Goal: Task Accomplishment & Management: Complete application form

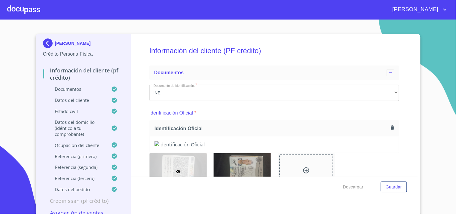
click at [11, 2] on div at bounding box center [23, 9] width 33 height 19
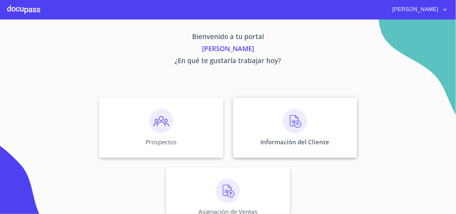
click at [329, 151] on div "Información del Cliente" at bounding box center [295, 128] width 124 height 60
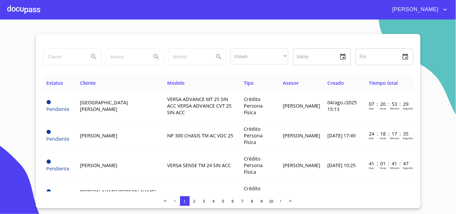
drag, startPoint x: 65, startPoint y: 58, endPoint x: 71, endPoint y: 56, distance: 6.0
click at [66, 58] on input "search" at bounding box center [63, 57] width 41 height 16
type input "chaberries"
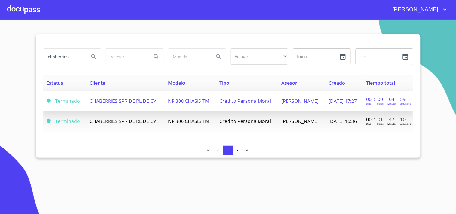
click at [185, 105] on td "NP 300 CHASIS TM" at bounding box center [189, 101] width 51 height 20
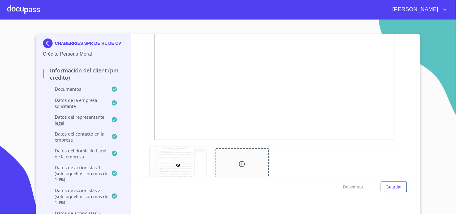
scroll to position [1669, 0]
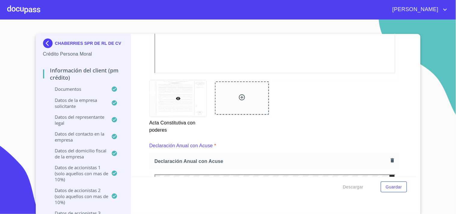
click at [402, 119] on div "Información del Client (PM crédito) Documentos Documento de identificación repr…" at bounding box center [274, 105] width 286 height 143
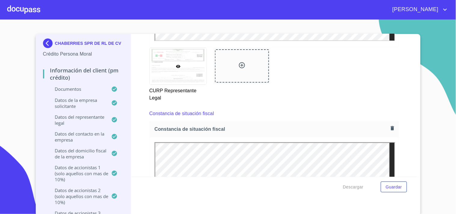
click at [0, 0] on div at bounding box center [0, 0] width 0 height 0
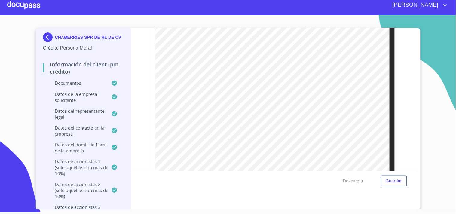
click at [26, 6] on div at bounding box center [23, 4] width 33 height 19
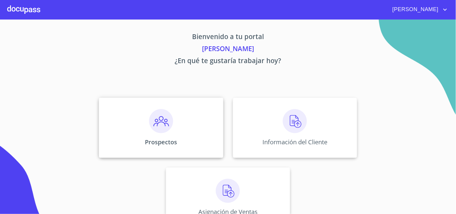
click at [174, 126] on div "Prospectos" at bounding box center [161, 128] width 124 height 60
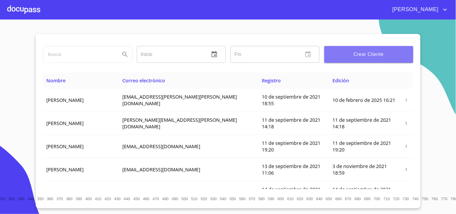
click at [380, 53] on span "Crear Cliente" at bounding box center [368, 54] width 79 height 8
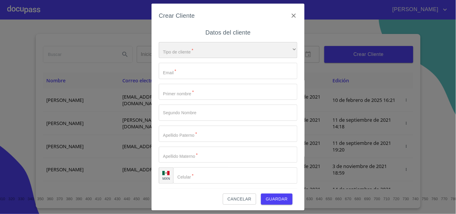
click at [206, 50] on div "​" at bounding box center [228, 50] width 139 height 16
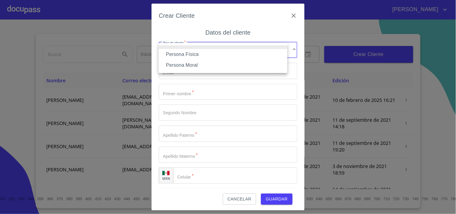
click at [193, 55] on li "Persona Física" at bounding box center [223, 54] width 129 height 11
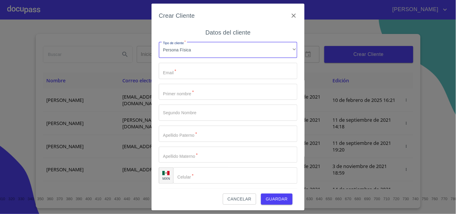
click at [205, 70] on input "Tipo de cliente   *" at bounding box center [228, 71] width 139 height 16
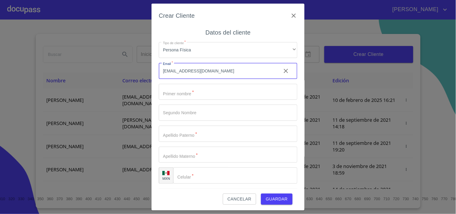
type input "[EMAIL_ADDRESS][DOMAIN_NAME]"
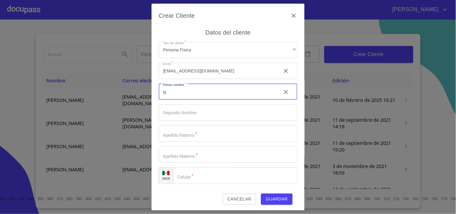
type input "i"
type input "[PERSON_NAME]"
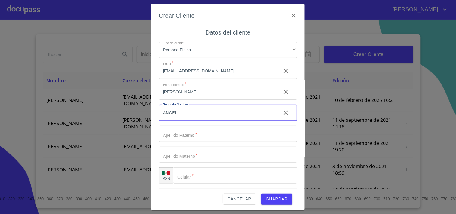
type input "ANGEL"
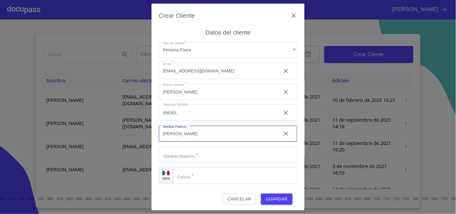
type input "[PERSON_NAME]"
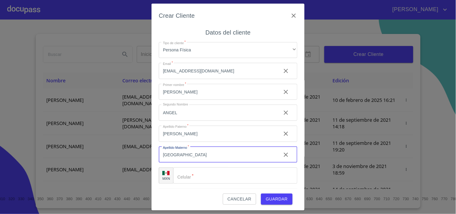
scroll to position [1, 0]
type input "[GEOGRAPHIC_DATA]"
click at [210, 174] on input "Tipo de cliente   *" at bounding box center [235, 174] width 124 height 16
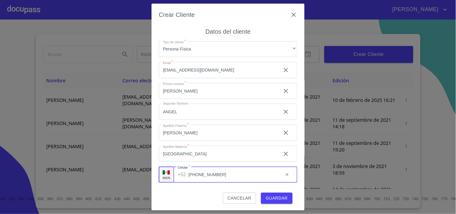
type input "[PHONE_NUMBER]"
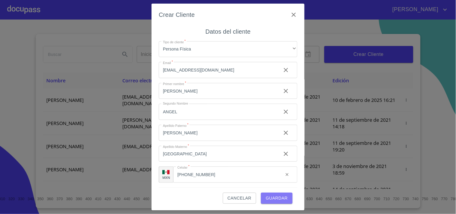
click at [268, 200] on span "Guardar" at bounding box center [277, 198] width 22 height 8
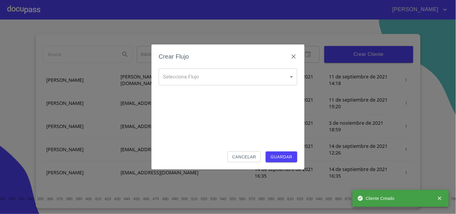
scroll to position [67, 0]
click at [204, 77] on body "[PERSON_NAME] ​ Fin ​ Crear Cliente Nombre Correo electrónico Registro Edición …" at bounding box center [228, 107] width 456 height 214
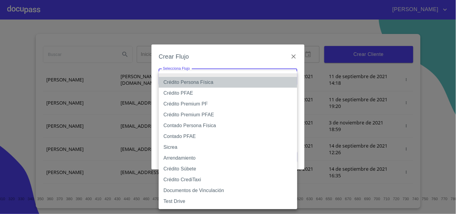
click at [211, 80] on li "Crédito Persona Física" at bounding box center [228, 82] width 139 height 11
type input "6009fb3c7d1714eb8809aa97"
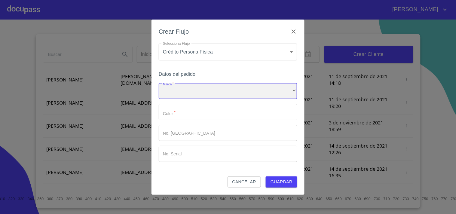
click at [188, 90] on div "​" at bounding box center [228, 91] width 139 height 16
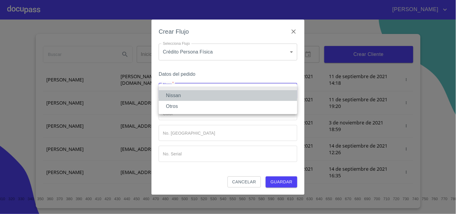
click at [181, 96] on li "Nissan" at bounding box center [228, 95] width 139 height 11
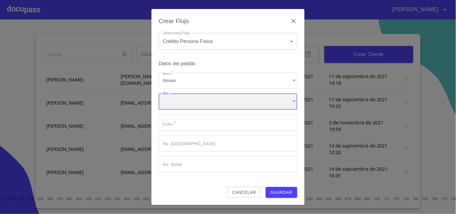
click at [175, 103] on div "​" at bounding box center [228, 101] width 139 height 16
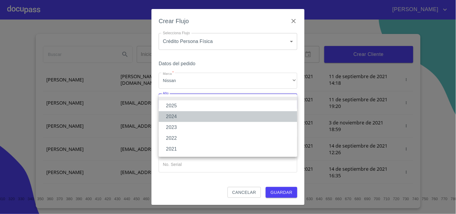
click at [172, 119] on li "2024" at bounding box center [228, 116] width 139 height 11
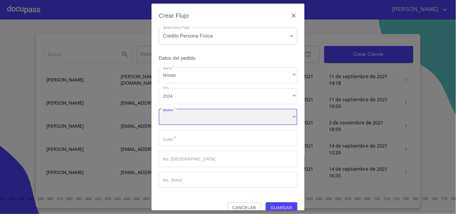
click at [183, 120] on div "​" at bounding box center [228, 117] width 139 height 16
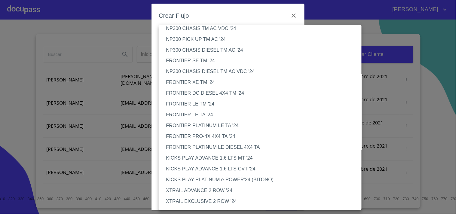
scroll to position [267, 0]
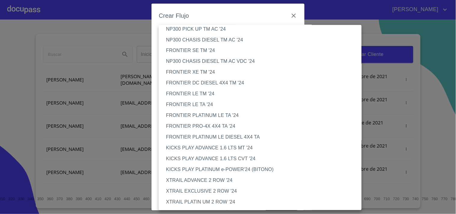
click at [206, 29] on li "NP300 PICK UP TM AC '24" at bounding box center [263, 29] width 208 height 11
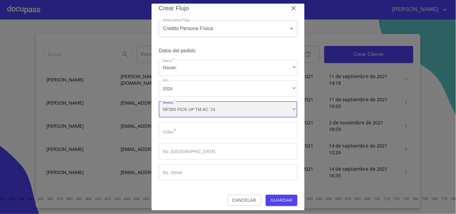
scroll to position [10, 0]
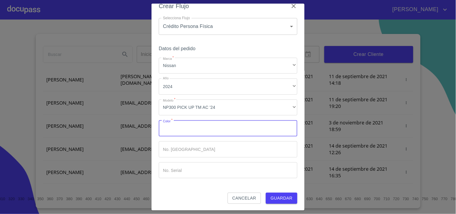
click at [185, 128] on input "Marca   *" at bounding box center [228, 128] width 139 height 16
type input "PLATA"
click at [186, 136] on input "Marca   *" at bounding box center [217, 128] width 117 height 16
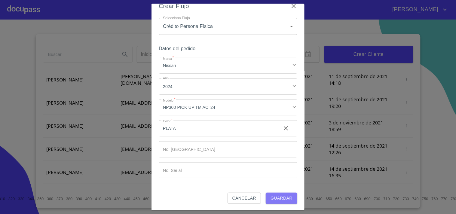
click at [274, 202] on span "Guardar" at bounding box center [281, 198] width 22 height 8
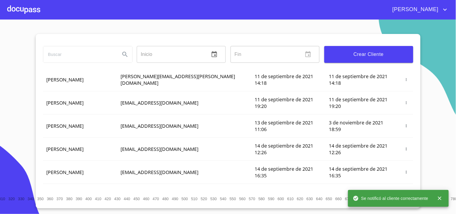
click at [32, 11] on div at bounding box center [23, 9] width 33 height 19
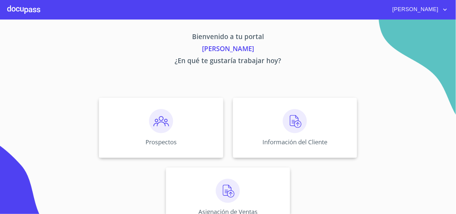
click at [330, 158] on div "Prospectos Información del Cliente Asignación de Ventas" at bounding box center [228, 162] width 373 height 139
click at [308, 145] on p "Información del Cliente" at bounding box center [295, 142] width 69 height 8
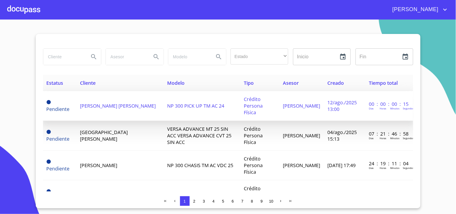
click at [120, 102] on span "[PERSON_NAME] [PERSON_NAME]" at bounding box center [118, 105] width 76 height 7
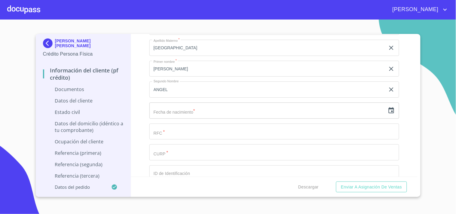
scroll to position [801, 0]
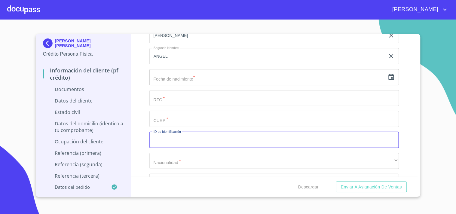
click at [209, 80] on input "text" at bounding box center [267, 77] width 236 height 16
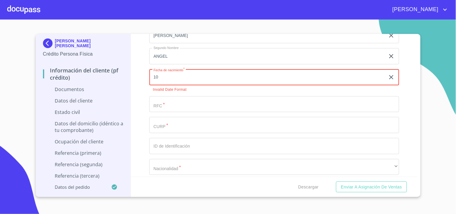
type input "1_"
type input "2_"
type input "1_"
click at [197, 81] on input "text" at bounding box center [267, 77] width 236 height 16
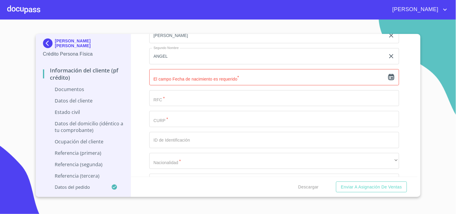
click at [389, 79] on icon "button" at bounding box center [391, 77] width 5 height 6
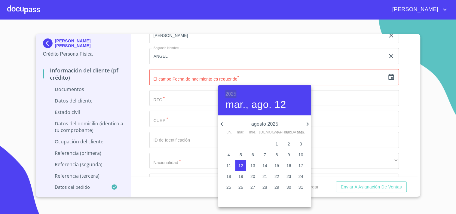
click at [233, 90] on h6 "2025" at bounding box center [230, 94] width 11 height 8
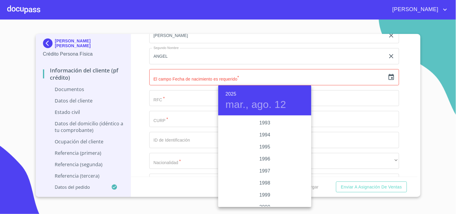
scroll to position [832, 0]
click at [265, 181] on div "1999" at bounding box center [264, 180] width 93 height 12
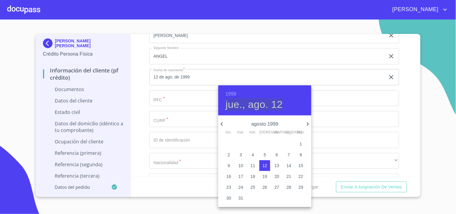
click at [239, 106] on h4 "jue., ago. 12" at bounding box center [253, 104] width 57 height 13
drag, startPoint x: 258, startPoint y: 110, endPoint x: 259, endPoint y: 106, distance: 3.8
click at [258, 110] on h4 "jue., ago. 12" at bounding box center [253, 104] width 57 height 13
click at [273, 105] on h4 "jue., ago. 12" at bounding box center [253, 104] width 57 height 13
click at [272, 124] on p "agosto 1999" at bounding box center [264, 123] width 79 height 7
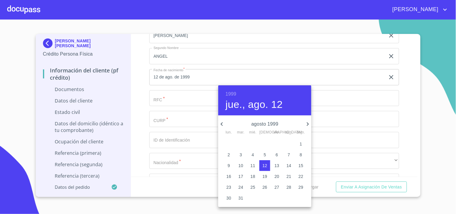
drag, startPoint x: 278, startPoint y: 102, endPoint x: 277, endPoint y: 106, distance: 4.9
click at [278, 102] on h4 "jue., ago. 12" at bounding box center [253, 104] width 57 height 13
click at [306, 123] on icon "button" at bounding box center [307, 123] width 7 height 7
click at [300, 176] on p "26" at bounding box center [300, 176] width 5 height 6
type input "26 de sep. de 1999"
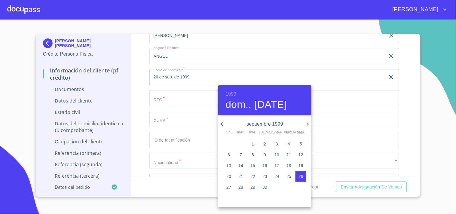
click at [303, 177] on p "26" at bounding box center [300, 176] width 5 height 6
click at [318, 145] on div at bounding box center [228, 107] width 456 height 214
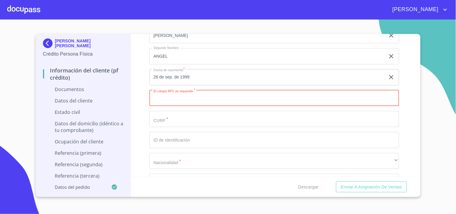
click at [175, 98] on input "Documento de identificación.   *" at bounding box center [274, 98] width 250 height 16
paste input "MAVM991026AB8"
type input "MAVM991026AB8"
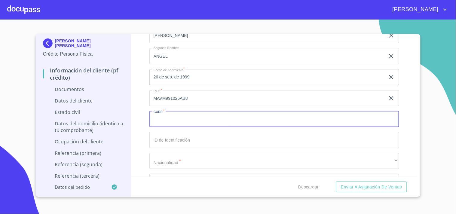
click at [169, 121] on input "Documento de identificación.   *" at bounding box center [274, 119] width 250 height 16
type input "MAVM991026HJCGLG00"
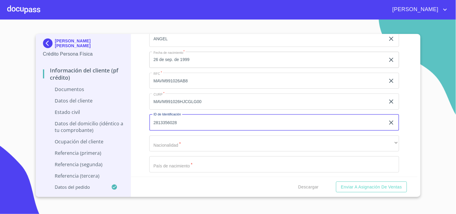
scroll to position [834, 0]
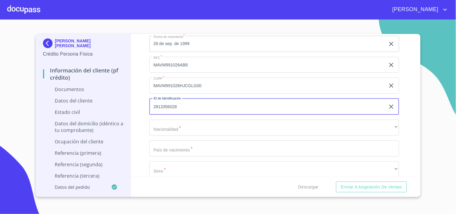
type input "2813356028"
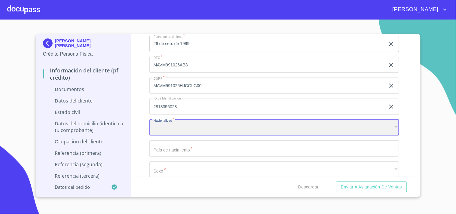
click at [176, 120] on div "​" at bounding box center [274, 128] width 250 height 16
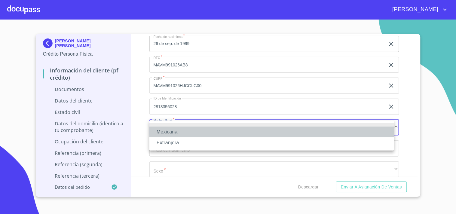
click at [175, 130] on li "Mexicana" at bounding box center [271, 131] width 245 height 11
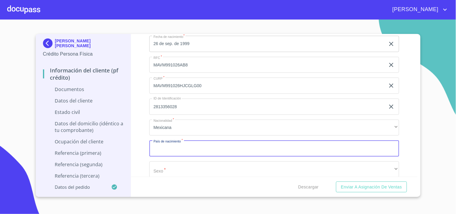
click at [170, 147] on input "Documento de identificación.   *" at bounding box center [274, 148] width 250 height 16
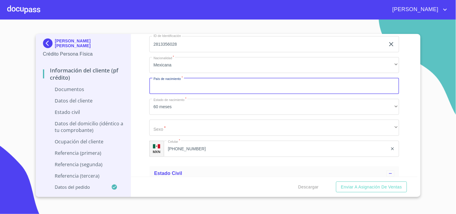
scroll to position [901, 0]
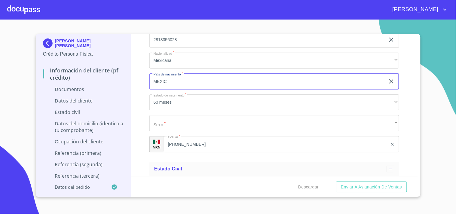
type input "[GEOGRAPHIC_DATA]"
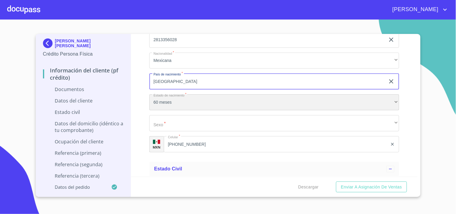
click at [167, 102] on div "60 meses" at bounding box center [274, 102] width 250 height 16
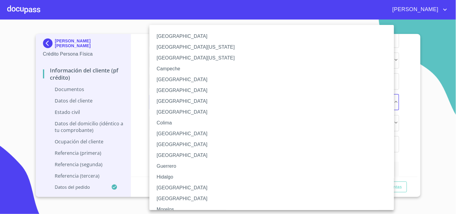
click at [142, 100] on div at bounding box center [228, 107] width 456 height 214
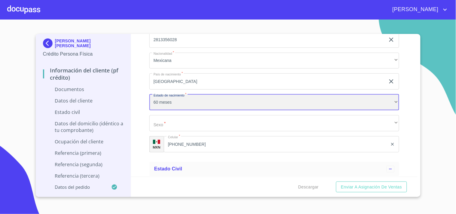
click at [172, 103] on div "60 meses" at bounding box center [274, 102] width 250 height 16
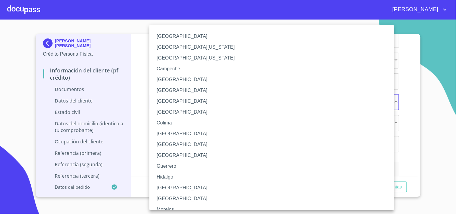
scroll to position [67, 0]
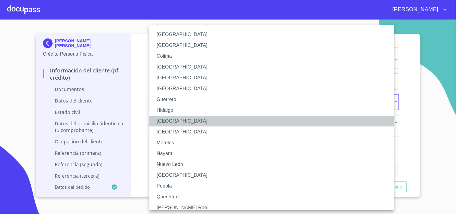
click at [163, 118] on li "[GEOGRAPHIC_DATA]" at bounding box center [274, 121] width 250 height 11
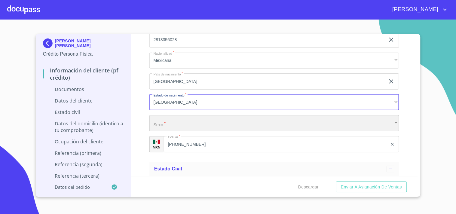
click at [167, 125] on div "​" at bounding box center [274, 123] width 250 height 16
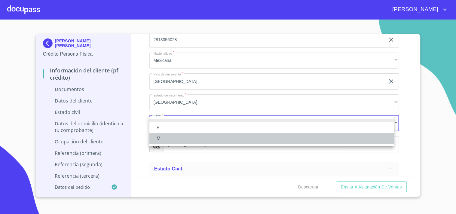
click at [161, 137] on li "M" at bounding box center [271, 138] width 245 height 11
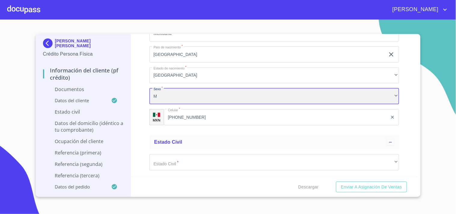
scroll to position [968, 0]
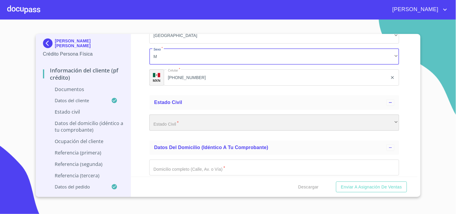
click at [181, 119] on div "​" at bounding box center [274, 122] width 250 height 16
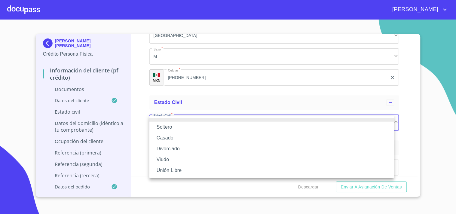
click at [174, 125] on li "Soltero" at bounding box center [271, 127] width 245 height 11
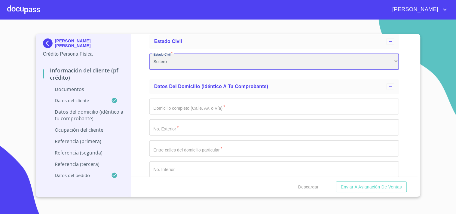
scroll to position [1035, 0]
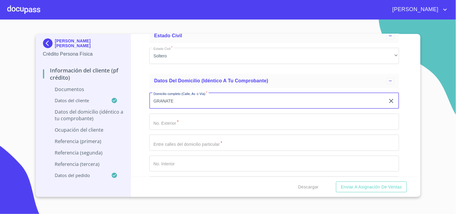
type input "GRANATE"
type input "1"
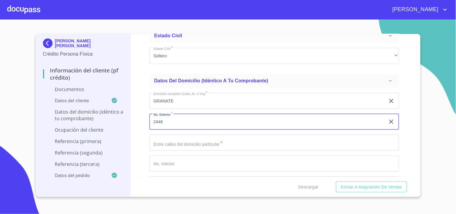
type input "2446"
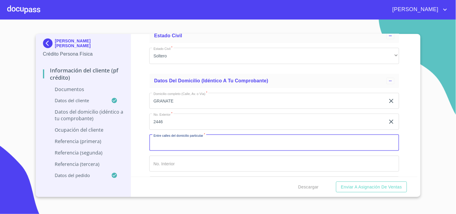
click at [172, 136] on input "Documento de identificación.   *" at bounding box center [274, 143] width 250 height 16
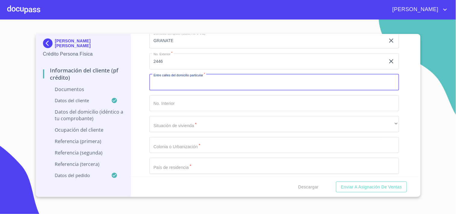
scroll to position [1102, 0]
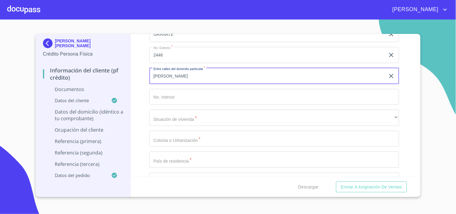
type input "[PERSON_NAME]"
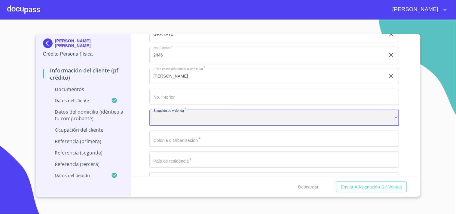
click at [179, 118] on div "​" at bounding box center [274, 118] width 250 height 16
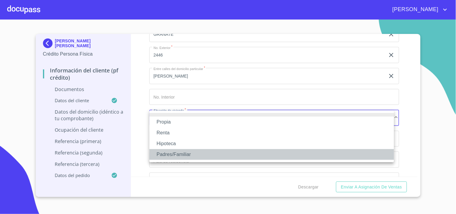
click at [170, 154] on li "Padres/Familiar" at bounding box center [271, 154] width 245 height 11
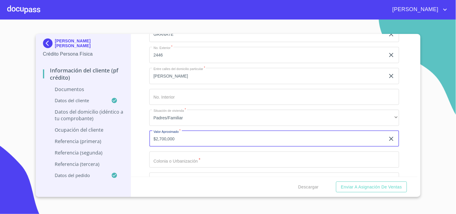
type input "$2,700,000"
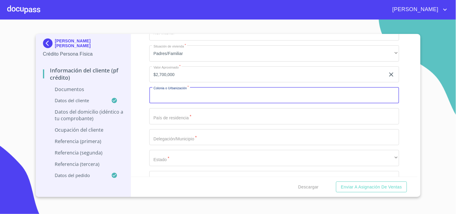
scroll to position [1168, 0]
type input "[PERSON_NAME]"
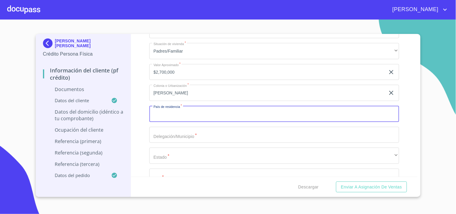
click at [171, 119] on input "Documento de identificación.   *" at bounding box center [274, 114] width 250 height 16
type input "MAXICO"
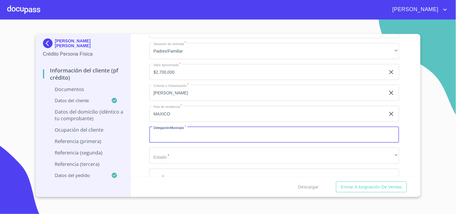
click at [188, 136] on input "Documento de identificación.   *" at bounding box center [274, 135] width 250 height 16
type input "ZAPOPAN"
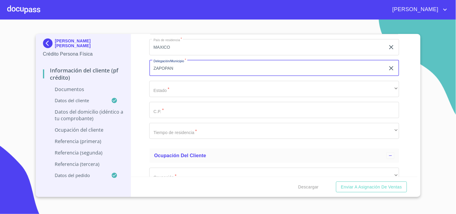
scroll to position [1235, 0]
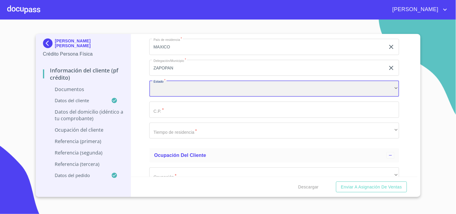
click at [172, 89] on div "​" at bounding box center [274, 89] width 250 height 16
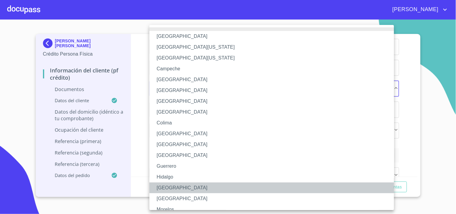
click at [160, 190] on li "[GEOGRAPHIC_DATA]" at bounding box center [274, 187] width 250 height 11
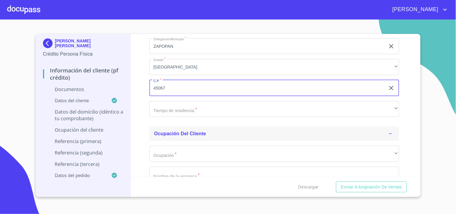
scroll to position [1269, 0]
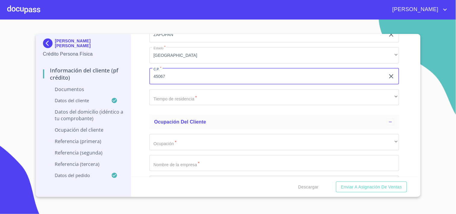
type input "45067"
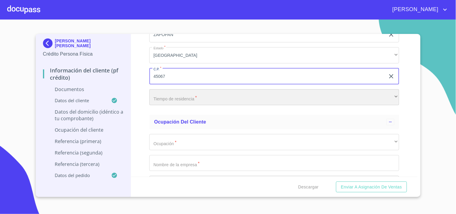
click at [163, 97] on div "​" at bounding box center [274, 97] width 250 height 16
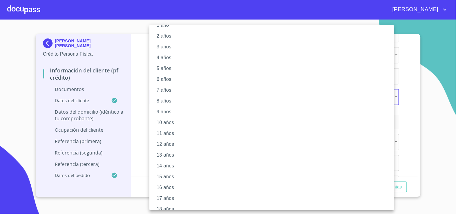
scroll to position [50, 0]
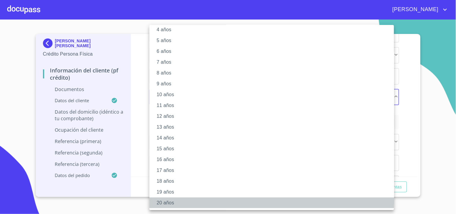
click at [181, 200] on li "20 años" at bounding box center [274, 202] width 250 height 11
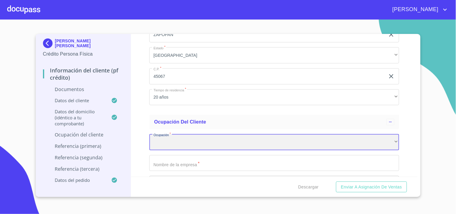
click at [167, 142] on div "​" at bounding box center [274, 142] width 250 height 16
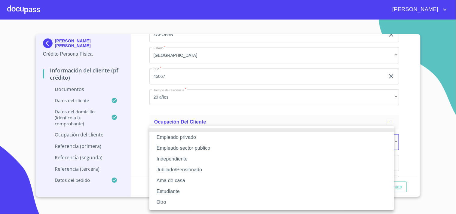
click at [186, 138] on li "Empleado privado" at bounding box center [271, 137] width 245 height 11
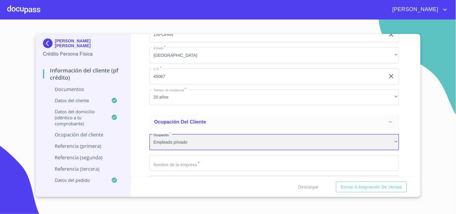
click at [198, 141] on div "Empleado privado" at bounding box center [274, 142] width 250 height 16
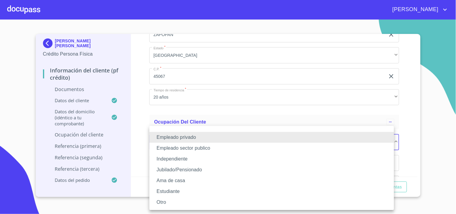
click at [181, 159] on li "Independiente" at bounding box center [271, 159] width 245 height 11
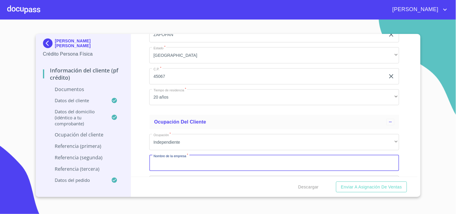
click at [169, 166] on input "Documento de identificación.   *" at bounding box center [274, 163] width 250 height 16
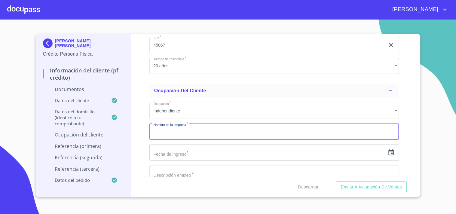
scroll to position [1335, 0]
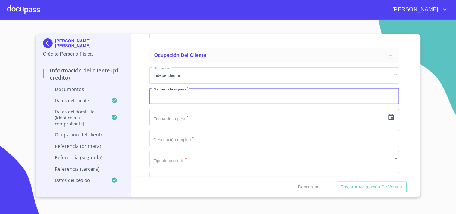
click at [176, 96] on input "Documento de identificación.   *" at bounding box center [274, 96] width 250 height 16
type input "[PERSON_NAME] [PERSON_NAME]"
click at [198, 116] on input "text" at bounding box center [267, 117] width 236 height 16
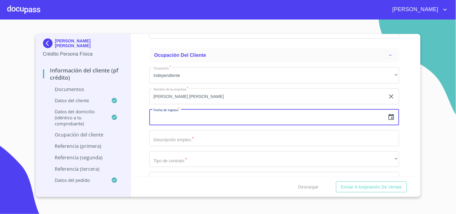
click at [389, 118] on icon "button" at bounding box center [391, 117] width 5 height 6
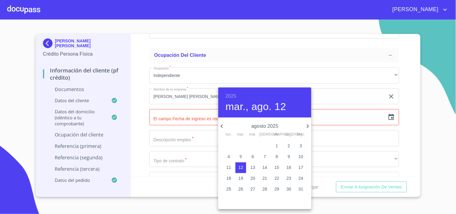
click at [220, 128] on icon "button" at bounding box center [221, 126] width 7 height 7
click at [270, 124] on p "[PERSON_NAME] 2025" at bounding box center [264, 126] width 79 height 7
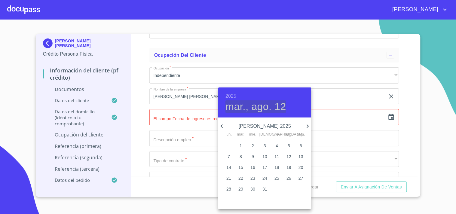
click at [271, 108] on h4 "mar., ago. 12" at bounding box center [255, 106] width 61 height 13
click at [226, 96] on h6 "2025" at bounding box center [230, 96] width 11 height 8
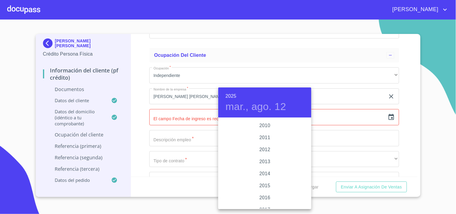
scroll to position [1032, 0]
click at [264, 185] on div "2016" at bounding box center [264, 186] width 93 height 12
type input "12 de ago. de 2016"
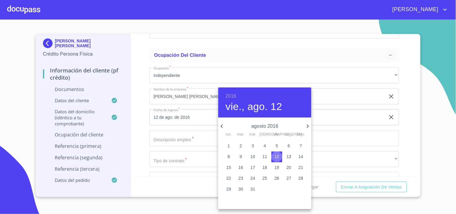
click at [276, 157] on p "12" at bounding box center [276, 157] width 5 height 6
click at [329, 109] on div at bounding box center [228, 107] width 456 height 214
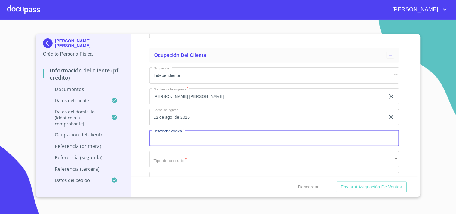
click at [189, 139] on input "Documento de identificación.   *" at bounding box center [274, 138] width 250 height 16
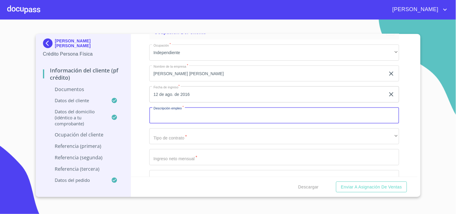
scroll to position [1369, 0]
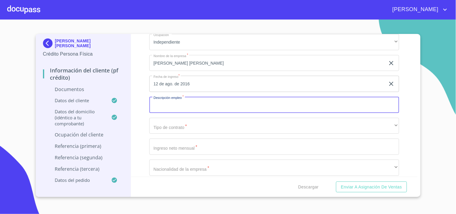
type input "O"
type input "CONTRATISTA"
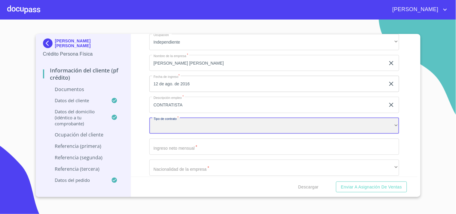
click at [171, 129] on div "​" at bounding box center [274, 126] width 250 height 16
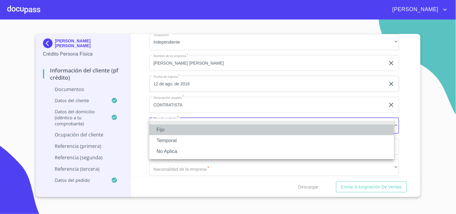
click at [163, 129] on li "Fijo" at bounding box center [271, 129] width 245 height 11
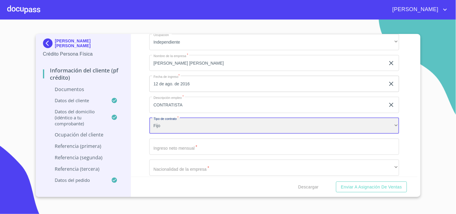
click at [163, 127] on div "Fijo" at bounding box center [274, 126] width 250 height 16
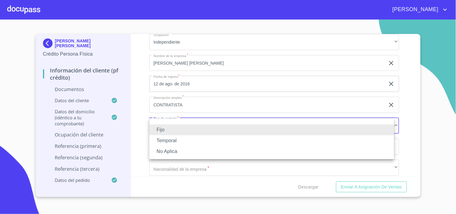
click at [166, 154] on li "No Aplica" at bounding box center [271, 151] width 245 height 11
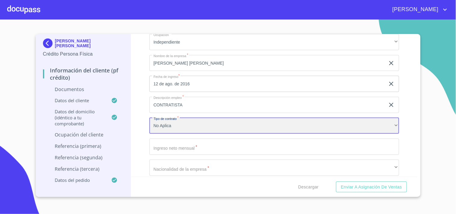
scroll to position [1435, 0]
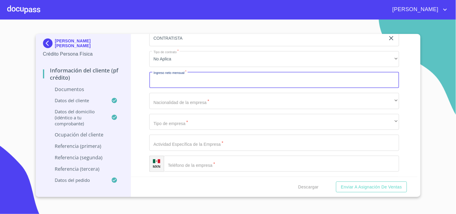
click at [184, 80] on input "Documento de identificación.   *" at bounding box center [274, 80] width 250 height 16
type input "1"
type input "6"
click at [184, 83] on input "50000" at bounding box center [267, 80] width 236 height 16
type input "5"
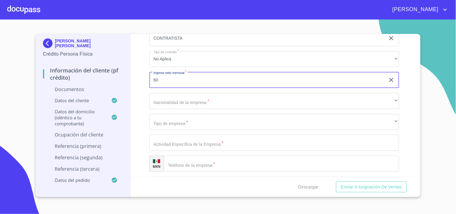
type input "6"
type input "70000"
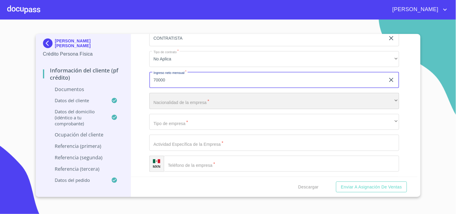
click at [166, 103] on div "​" at bounding box center [274, 101] width 250 height 16
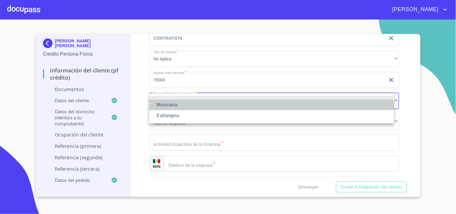
click at [188, 103] on li "Mexicana" at bounding box center [271, 104] width 245 height 11
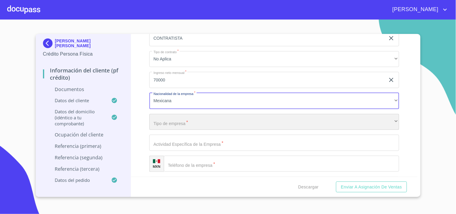
click at [171, 123] on div "​" at bounding box center [274, 122] width 250 height 16
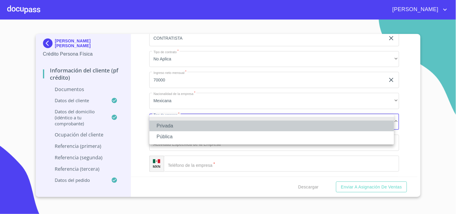
click at [180, 124] on li "Privada" at bounding box center [271, 125] width 245 height 11
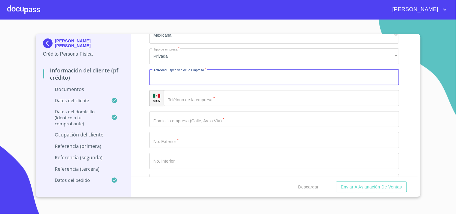
scroll to position [1502, 0]
click at [196, 77] on input "Documento de identificación.   *" at bounding box center [274, 76] width 250 height 16
click at [187, 78] on input "Documento de identificación.   *" at bounding box center [274, 76] width 250 height 16
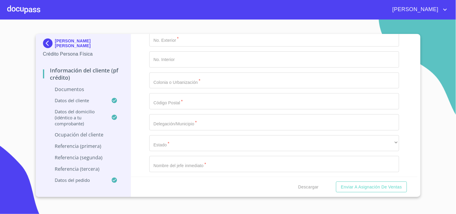
scroll to position [1536, 0]
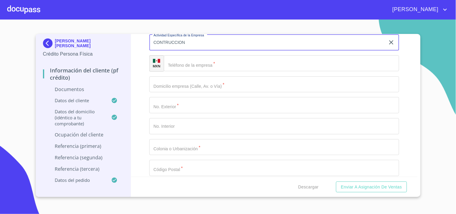
type input "CONTRUCCION"
click at [193, 63] on input "Documento de identificación.   *" at bounding box center [281, 63] width 235 height 16
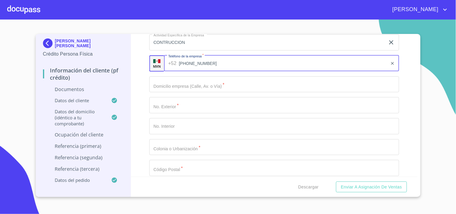
type input "[PHONE_NUMBER]"
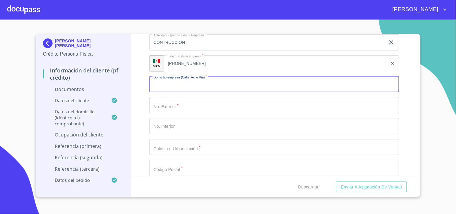
click at [199, 86] on input "Documento de identificación.   *" at bounding box center [274, 84] width 250 height 16
click at [178, 85] on input "Documento de identificación.   *" at bounding box center [274, 84] width 250 height 16
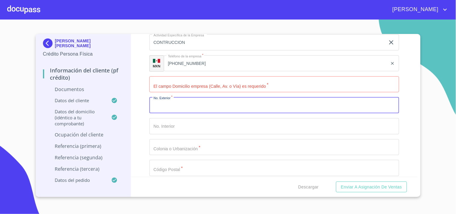
click at [184, 109] on input "Documento de identificación.   *" at bounding box center [274, 105] width 250 height 16
type input "6"
type input "64"
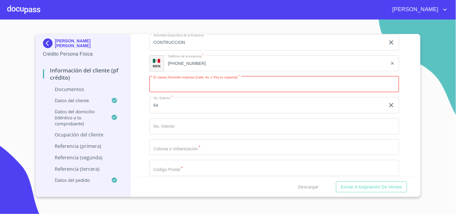
click at [184, 82] on input "Documento de identificación.   *" at bounding box center [274, 84] width 250 height 16
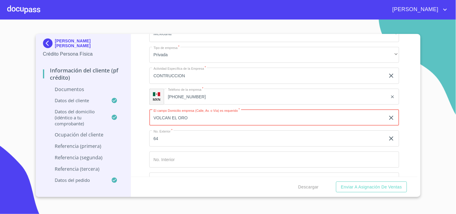
type input "VOLCAN EL ORO"
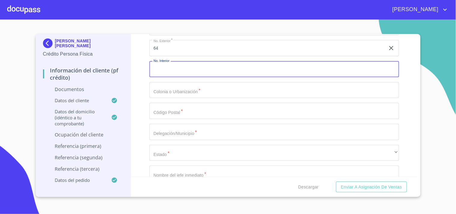
scroll to position [1602, 0]
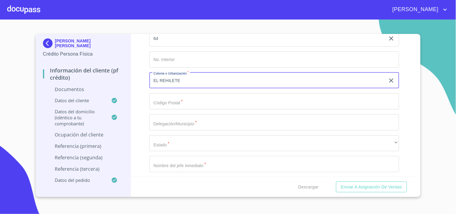
type input "EL REHILETE"
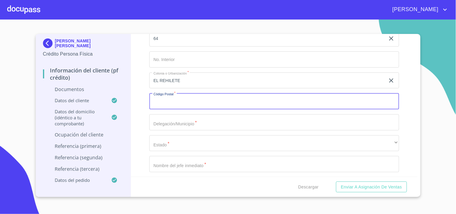
click at [184, 103] on input "Documento de identificación.   *" at bounding box center [274, 101] width 250 height 16
type input "45066"
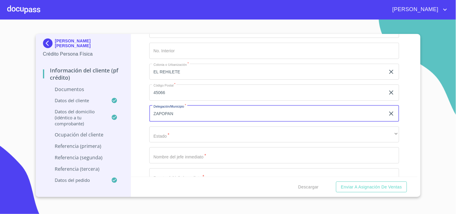
scroll to position [1636, 0]
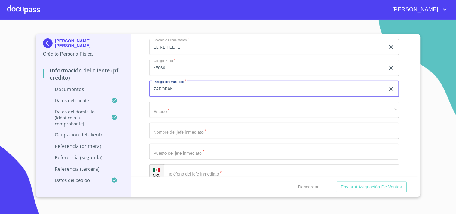
type input "ZAPOPAN"
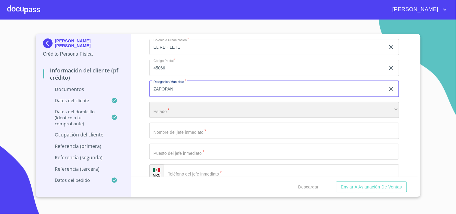
click at [173, 114] on div "​" at bounding box center [274, 110] width 250 height 16
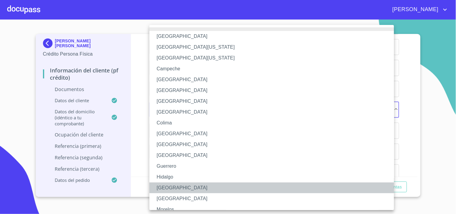
click at [163, 189] on li "[GEOGRAPHIC_DATA]" at bounding box center [274, 187] width 250 height 11
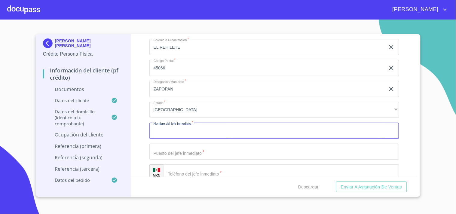
click at [163, 133] on input "Documento de identificación.   *" at bounding box center [274, 131] width 250 height 16
type input "[PERSON_NAME] [PERSON_NAME]"
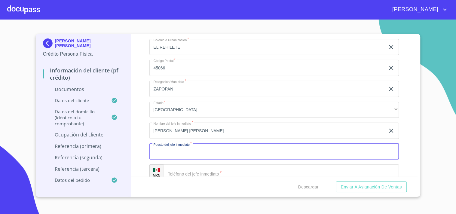
click at [182, 154] on input "Documento de identificación.   *" at bounding box center [274, 152] width 250 height 16
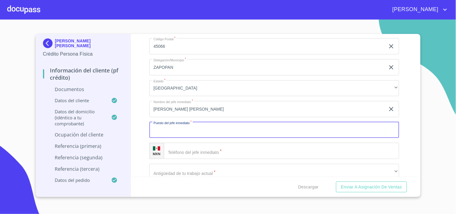
scroll to position [1669, 0]
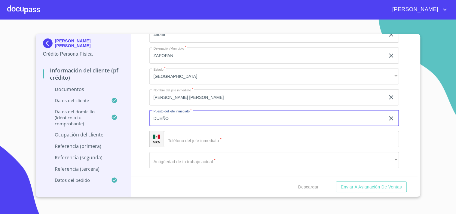
type input "DUEÑO"
click at [181, 139] on input "Documento de identificación.   *" at bounding box center [281, 139] width 235 height 16
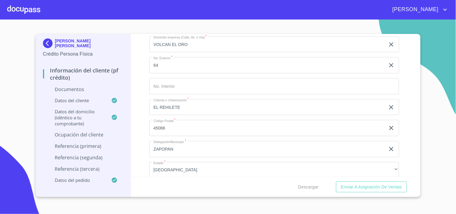
scroll to position [1569, 0]
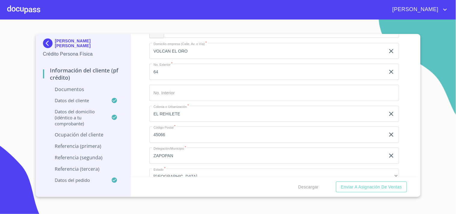
type input "[PHONE_NUMBER]"
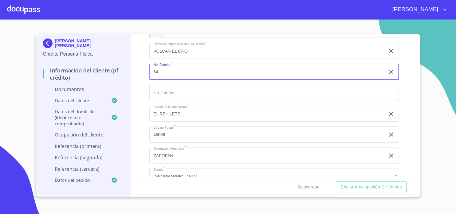
click at [185, 70] on input "64" at bounding box center [267, 72] width 236 height 16
type input "6"
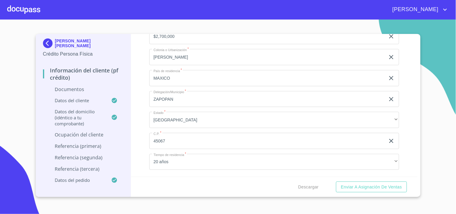
scroll to position [1269, 0]
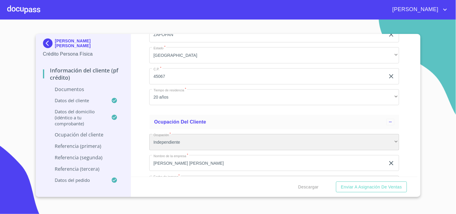
click at [191, 142] on div "Independiente" at bounding box center [274, 142] width 250 height 16
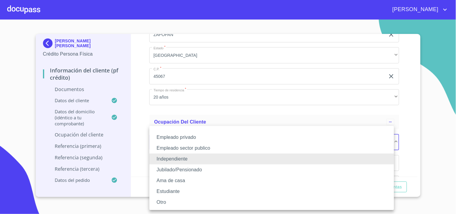
click at [194, 157] on li "Independiente" at bounding box center [271, 159] width 245 height 11
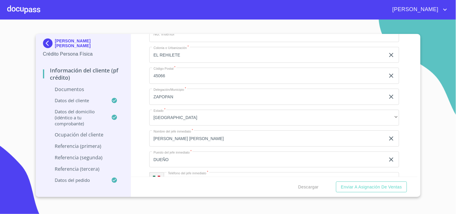
scroll to position [1602, 0]
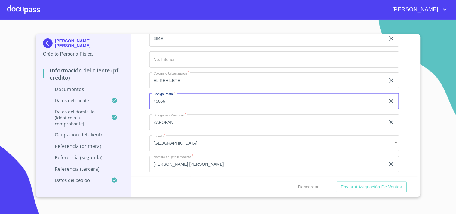
click at [175, 102] on input "45066" at bounding box center [267, 101] width 236 height 16
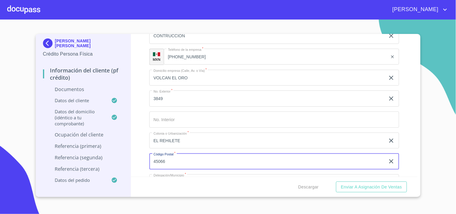
scroll to position [1536, 0]
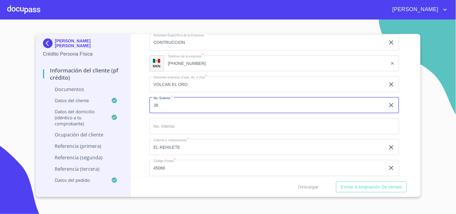
type input "3"
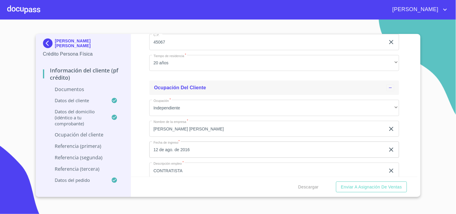
scroll to position [1302, 0]
type input "64"
click at [236, 128] on input "[PERSON_NAME] [PERSON_NAME]" at bounding box center [267, 130] width 236 height 16
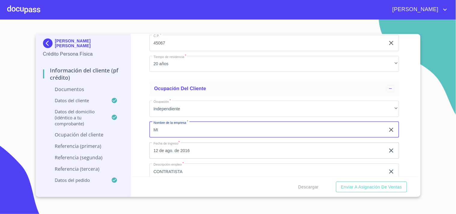
type input "M"
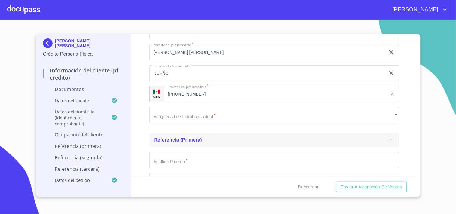
scroll to position [1736, 0]
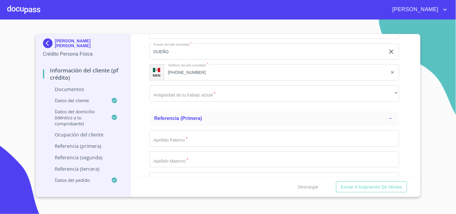
type input "MANTENIMIENTO RECIDENCIAL [PERSON_NAME]"
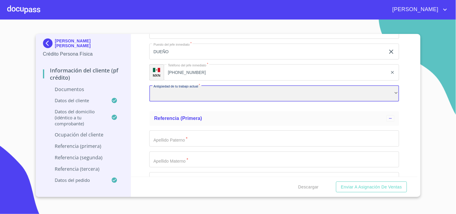
click at [197, 95] on div "​" at bounding box center [274, 93] width 250 height 16
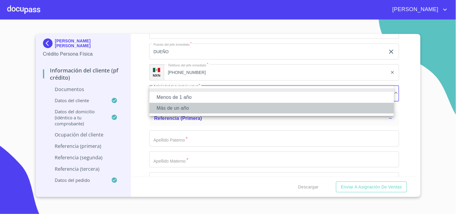
click at [192, 109] on li "Más de un año" at bounding box center [271, 108] width 245 height 11
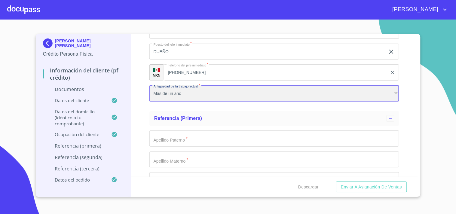
scroll to position [1769, 0]
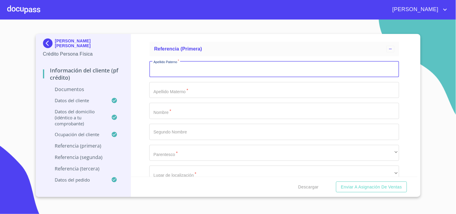
scroll to position [1803, 0]
click at [178, 71] on input "Documento de identificación.   *" at bounding box center [274, 71] width 250 height 16
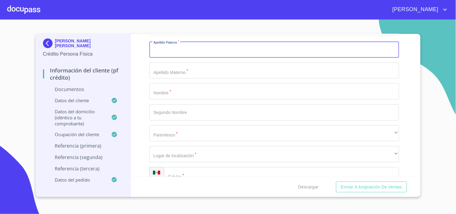
scroll to position [1836, 0]
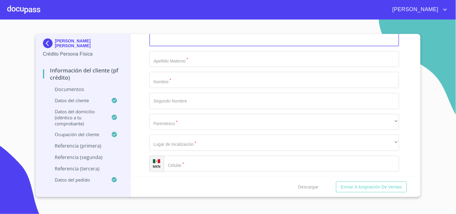
click at [181, 161] on input "Documento de identificación.   *" at bounding box center [281, 164] width 235 height 16
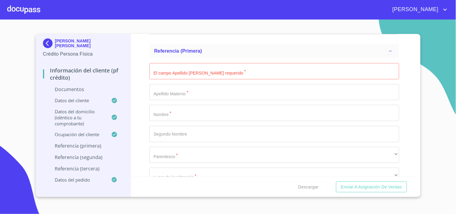
scroll to position [1803, 0]
type input "[PHONE_NUMBER]"
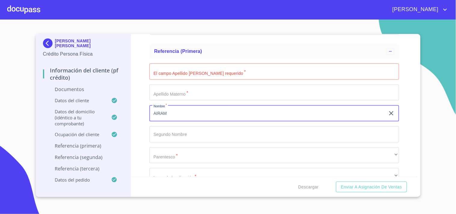
type input "AIRAM"
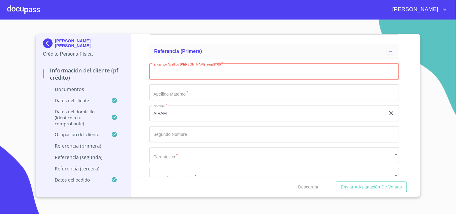
click at [167, 75] on input "Documento de identificación.   *" at bounding box center [274, 71] width 250 height 16
type input "[PERSON_NAME]"
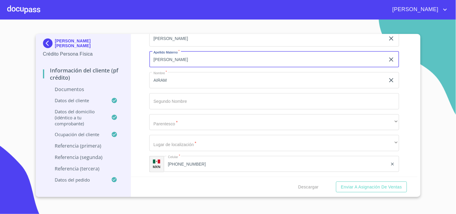
scroll to position [1836, 0]
type input "[PERSON_NAME]"
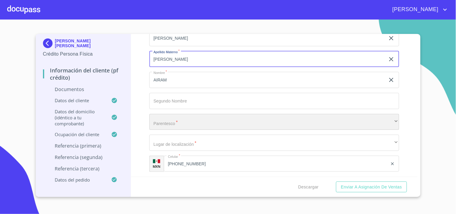
click at [183, 124] on div "​" at bounding box center [274, 122] width 250 height 16
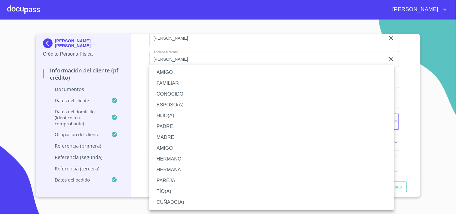
click at [172, 72] on li "AMIGO" at bounding box center [271, 72] width 245 height 11
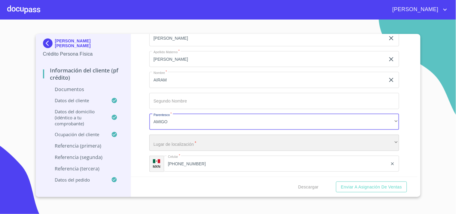
click at [179, 143] on div "​" at bounding box center [274, 143] width 250 height 16
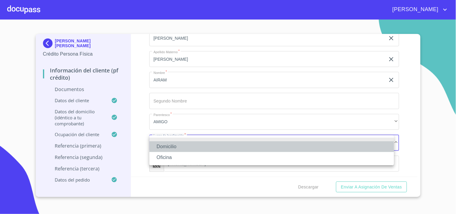
click at [165, 148] on li "Domicilio" at bounding box center [271, 146] width 245 height 11
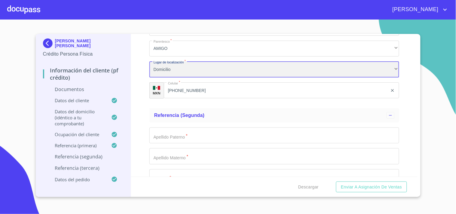
scroll to position [1970, 0]
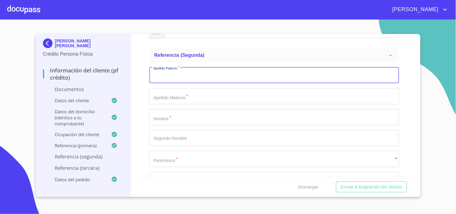
click at [179, 74] on input "Documento de identificación.   *" at bounding box center [274, 75] width 250 height 16
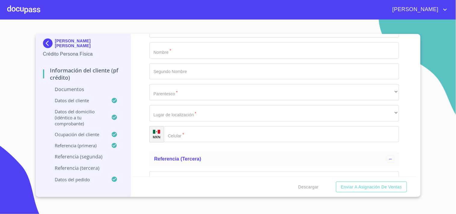
scroll to position [2070, 0]
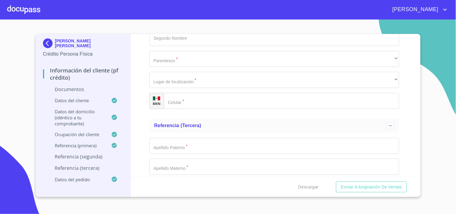
click at [188, 99] on input "Documento de identificación.   *" at bounding box center [281, 101] width 235 height 16
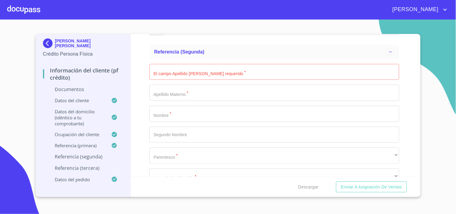
scroll to position [1970, 0]
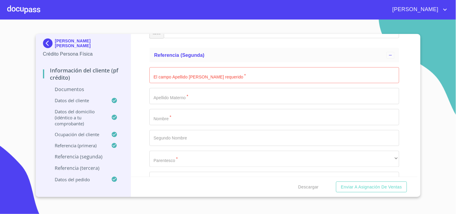
type input "[PHONE_NUMBER]"
click at [178, 78] on input "Documento de identificación.   *" at bounding box center [274, 75] width 250 height 16
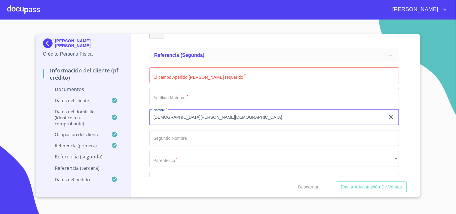
type input "[DEMOGRAPHIC_DATA][PERSON_NAME][DEMOGRAPHIC_DATA]"
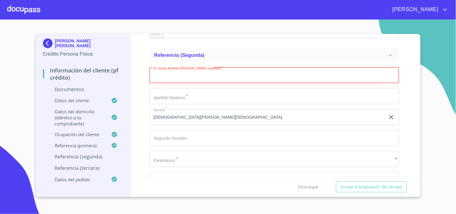
click at [178, 69] on input "Documento de identificación.   *" at bounding box center [274, 75] width 250 height 16
type input "[PERSON_NAME]"
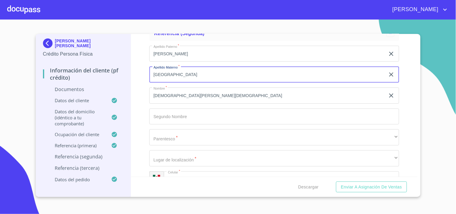
scroll to position [2003, 0]
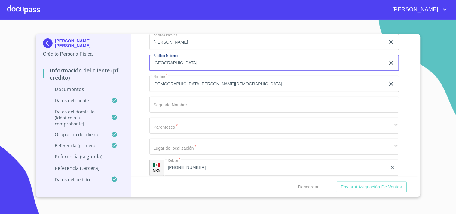
type input "[GEOGRAPHIC_DATA]"
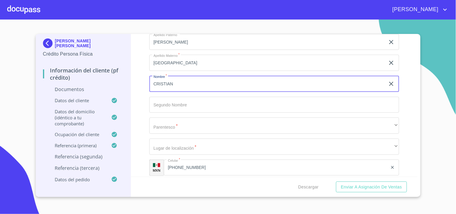
type input "CRISTIAN"
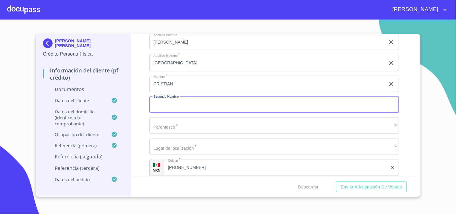
click at [169, 105] on input "Documento de identificación.   *" at bounding box center [274, 105] width 250 height 16
type input "[PERSON_NAME]"
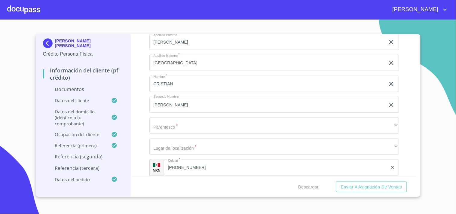
click at [181, 135] on div "Apellido [PERSON_NAME]   * [PERSON_NAME] ​ Apellido Materno   * VALENCIA ​ Nomb…" at bounding box center [274, 104] width 250 height 151
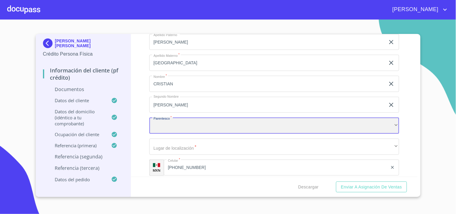
click at [185, 127] on div "​" at bounding box center [274, 125] width 250 height 16
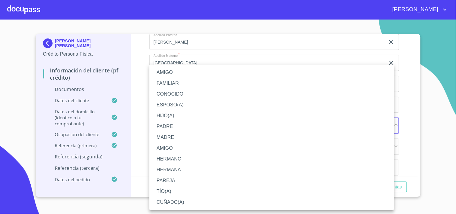
click at [168, 158] on li "HERMANO" at bounding box center [271, 159] width 245 height 11
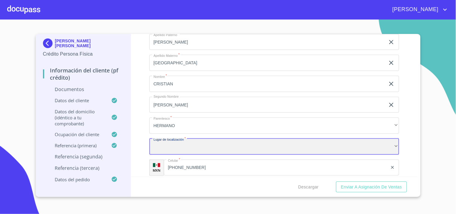
click at [171, 145] on div "​" at bounding box center [274, 147] width 250 height 16
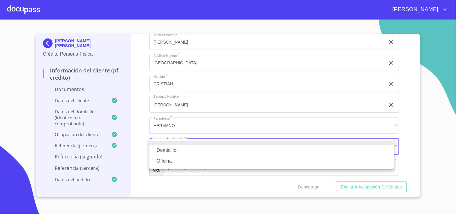
click at [167, 151] on li "Domicilio" at bounding box center [271, 150] width 245 height 11
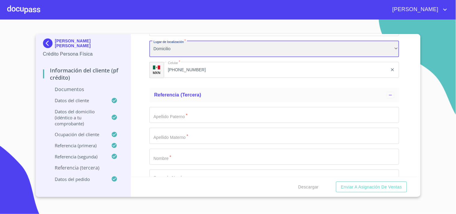
scroll to position [2137, 0]
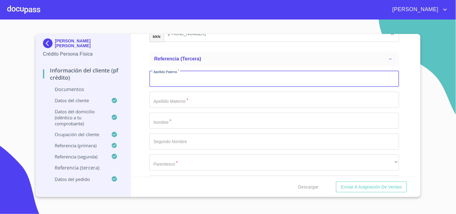
click at [181, 80] on input "Documento de identificación.   *" at bounding box center [274, 79] width 250 height 16
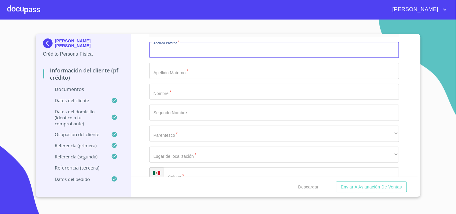
scroll to position [2203, 0]
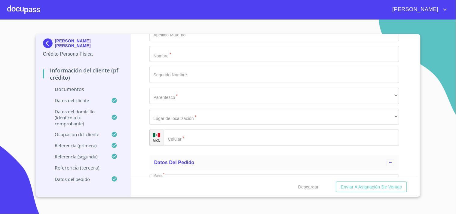
click at [182, 139] on input "Documento de identificación.   *" at bounding box center [281, 138] width 235 height 16
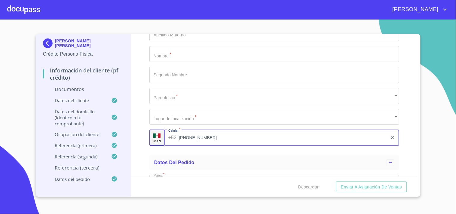
scroll to position [2170, 0]
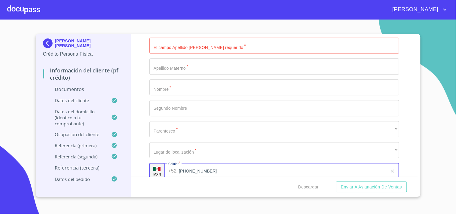
type input "[PHONE_NUMBER]"
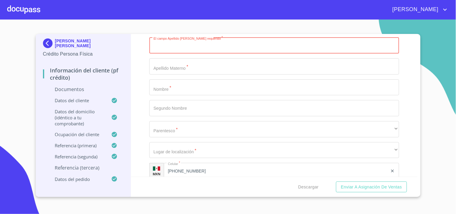
click at [178, 47] on input "Documento de identificación.   *" at bounding box center [274, 46] width 250 height 16
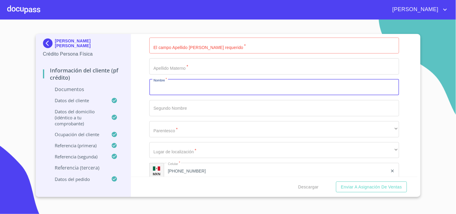
click at [168, 85] on input "Documento de identificación.   *" at bounding box center [274, 87] width 250 height 16
type input "P"
type input "[PERSON_NAME]"
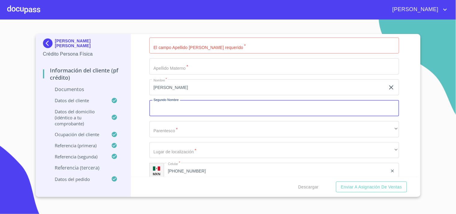
click at [183, 47] on input "Documento de identificación.   *" at bounding box center [274, 46] width 250 height 16
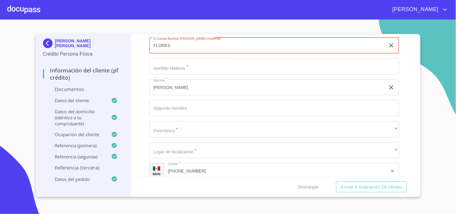
type input "FLORES"
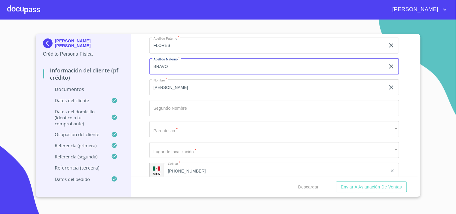
type input "BRAVO"
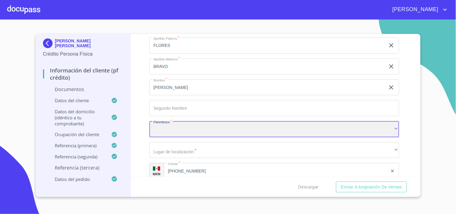
click at [175, 128] on div "​" at bounding box center [274, 129] width 250 height 16
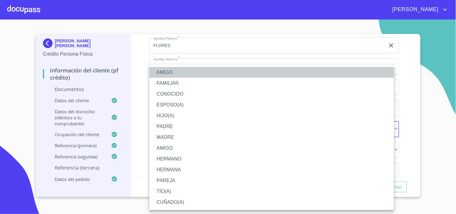
click at [178, 71] on li "AMIGO" at bounding box center [271, 72] width 245 height 11
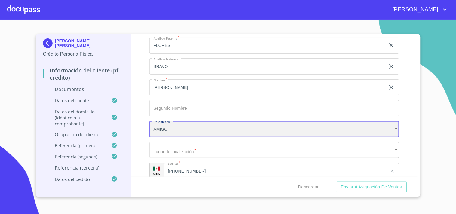
scroll to position [2203, 0]
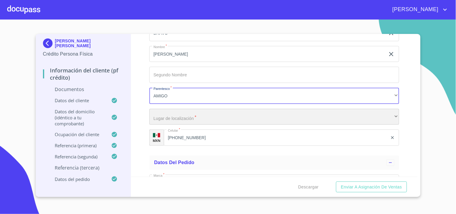
click at [158, 114] on div "​" at bounding box center [274, 117] width 250 height 16
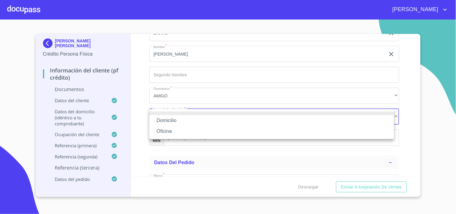
click at [166, 122] on li "Domicilio" at bounding box center [271, 120] width 245 height 11
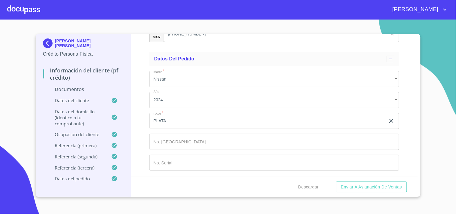
scroll to position [2308, 0]
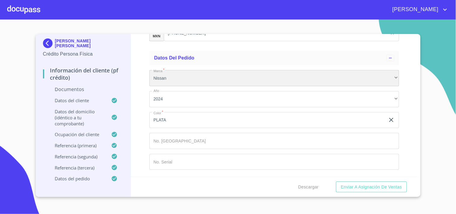
click at [203, 75] on div "Nissan" at bounding box center [274, 78] width 250 height 16
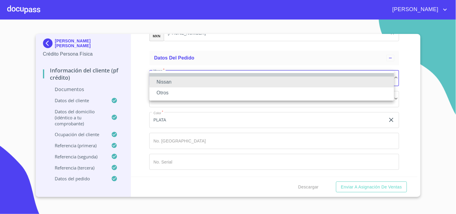
click at [203, 75] on li at bounding box center [271, 75] width 245 height 4
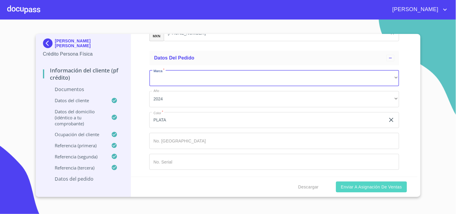
click at [364, 185] on span "Enviar a Asignación de Ventas" at bounding box center [371, 187] width 61 height 8
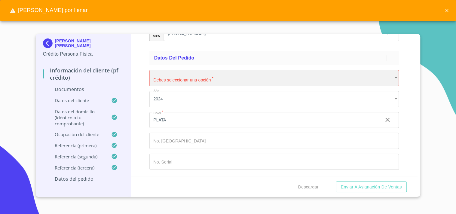
click at [166, 77] on div "​" at bounding box center [274, 78] width 250 height 16
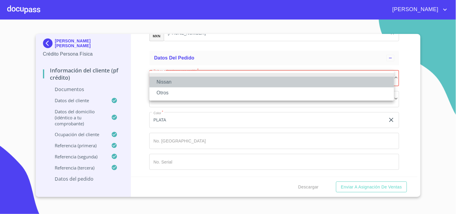
click at [169, 83] on li "Nissan" at bounding box center [271, 82] width 245 height 11
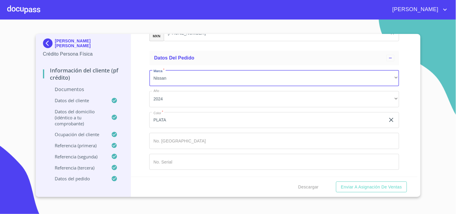
click at [355, 178] on div "Descargar Enviar a Asignación de Ventas" at bounding box center [274, 187] width 286 height 20
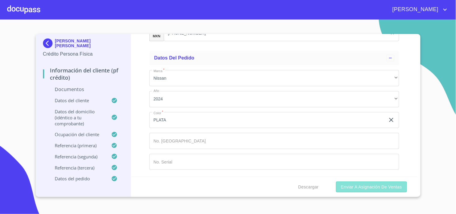
click at [355, 187] on span "Enviar a Asignación de Ventas" at bounding box center [371, 187] width 61 height 8
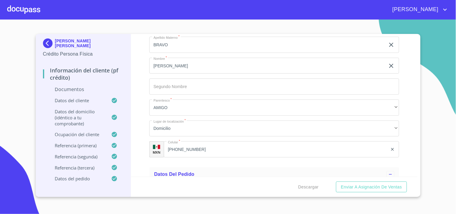
scroll to position [2241, 0]
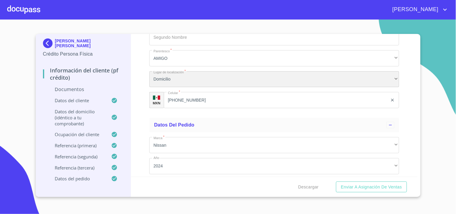
click at [190, 85] on div "Domicilio" at bounding box center [274, 79] width 250 height 16
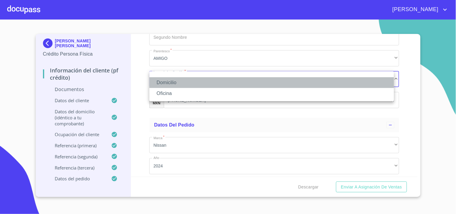
click at [184, 82] on li "Domicilio" at bounding box center [271, 82] width 245 height 11
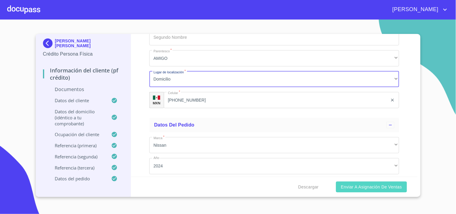
click at [370, 183] on span "Enviar a Asignación de Ventas" at bounding box center [371, 187] width 61 height 8
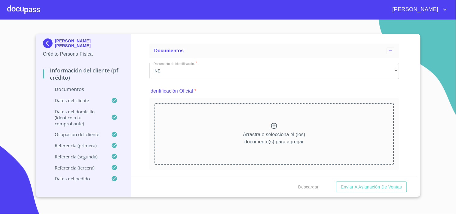
scroll to position [33, 0]
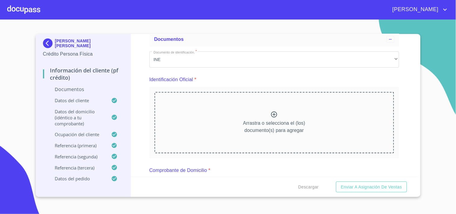
click at [270, 112] on icon at bounding box center [273, 114] width 7 height 7
click at [272, 116] on icon at bounding box center [273, 114] width 7 height 7
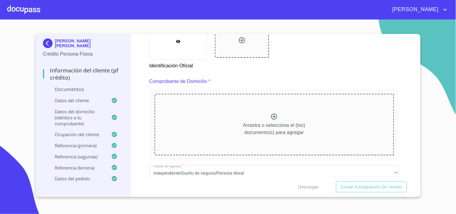
scroll to position [300, 0]
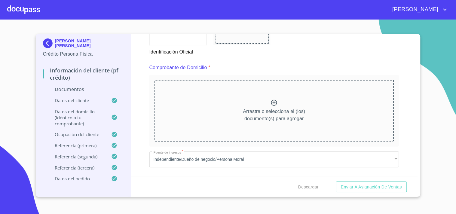
click at [272, 101] on icon at bounding box center [274, 103] width 6 height 6
click at [271, 102] on icon at bounding box center [274, 103] width 6 height 6
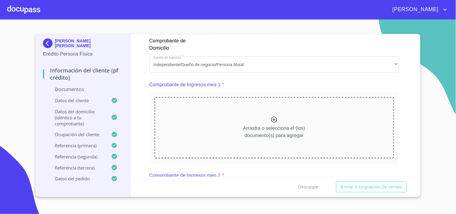
scroll to position [567, 0]
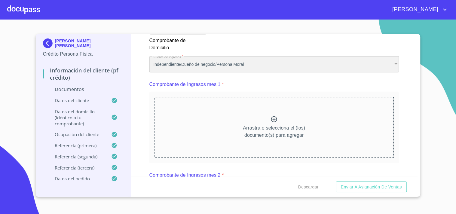
click at [303, 62] on div "Independiente/Dueño de negocio/Persona Moral" at bounding box center [274, 64] width 250 height 16
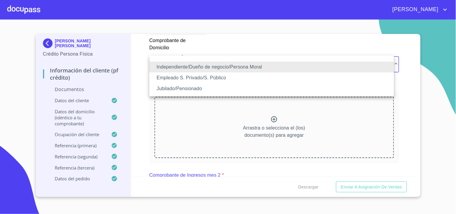
click at [299, 62] on li "Independiente/Dueño de negocio/Persona Moral" at bounding box center [271, 67] width 245 height 11
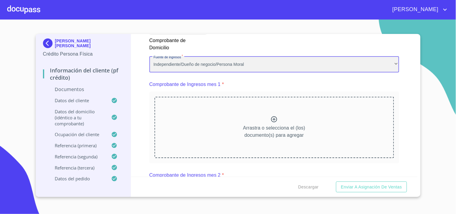
scroll to position [0, 0]
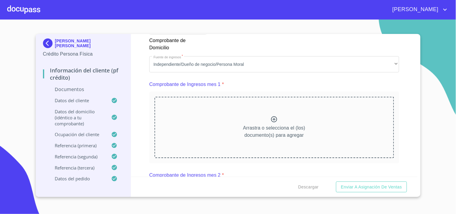
click at [272, 120] on icon at bounding box center [273, 119] width 7 height 7
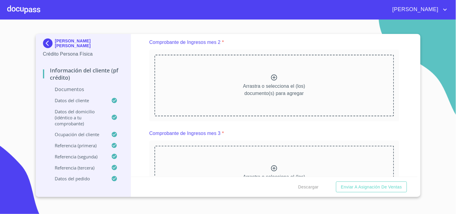
scroll to position [834, 0]
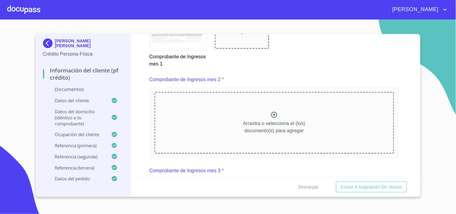
click at [271, 112] on icon at bounding box center [274, 115] width 6 height 6
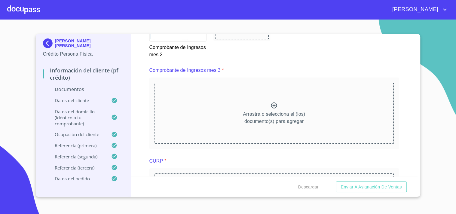
scroll to position [1102, 0]
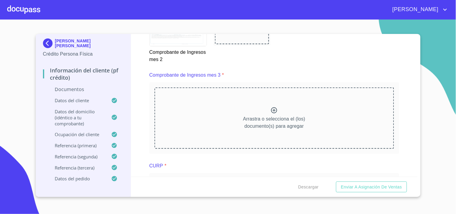
click at [274, 108] on icon at bounding box center [273, 110] width 7 height 7
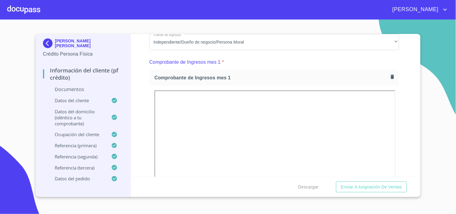
scroll to position [601, 0]
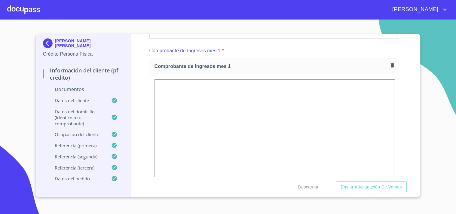
click at [313, 66] on span "Comprobante de Ingresos mes 1" at bounding box center [271, 66] width 234 height 6
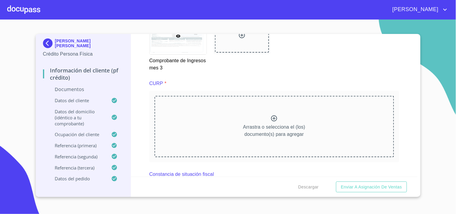
scroll to position [1269, 0]
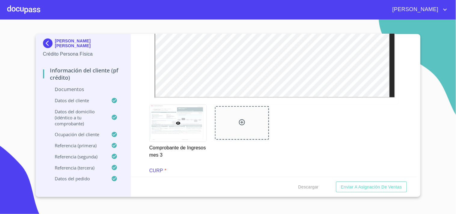
click at [179, 122] on icon at bounding box center [178, 123] width 5 height 3
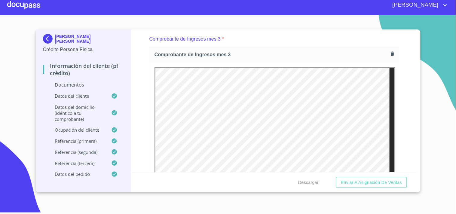
click at [391, 52] on icon "button" at bounding box center [392, 54] width 3 height 4
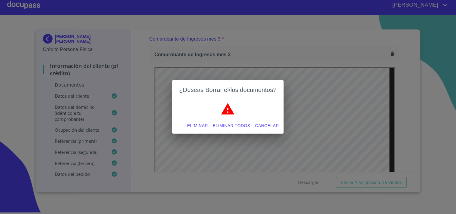
click at [202, 126] on span "Eliminar" at bounding box center [197, 126] width 21 height 8
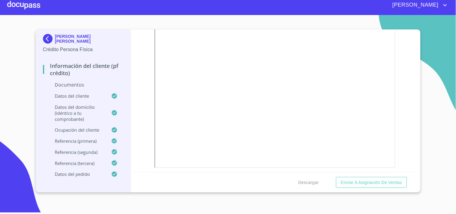
scroll to position [833, 0]
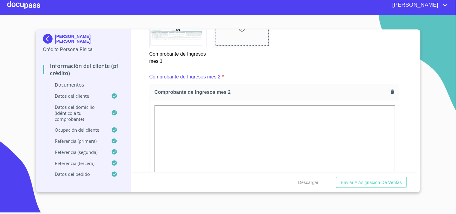
click at [391, 90] on icon "button" at bounding box center [392, 92] width 3 height 4
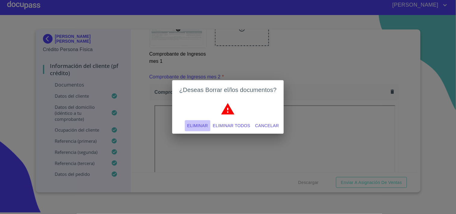
click at [199, 125] on span "Eliminar" at bounding box center [197, 126] width 21 height 8
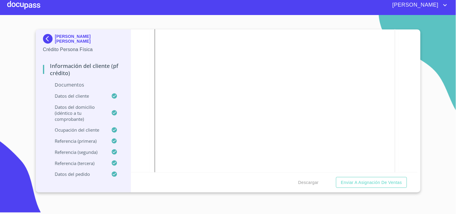
scroll to position [599, 0]
click at [391, 62] on icon "button" at bounding box center [392, 63] width 3 height 4
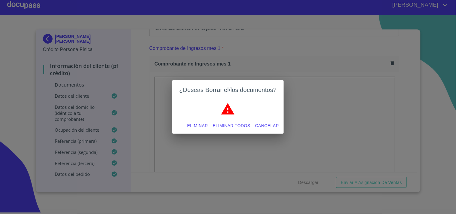
click at [193, 127] on span "Eliminar" at bounding box center [197, 126] width 21 height 8
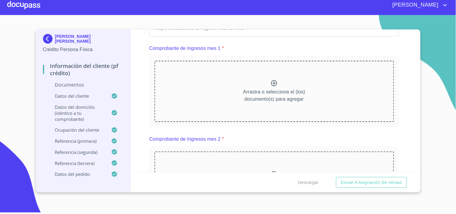
click at [273, 80] on icon at bounding box center [273, 83] width 7 height 7
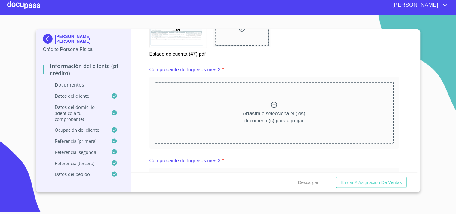
scroll to position [0, 0]
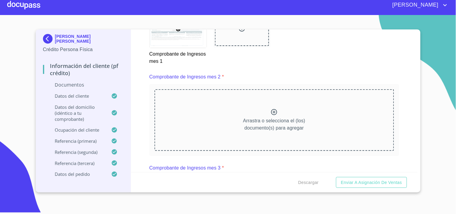
click at [271, 110] on icon at bounding box center [273, 111] width 7 height 7
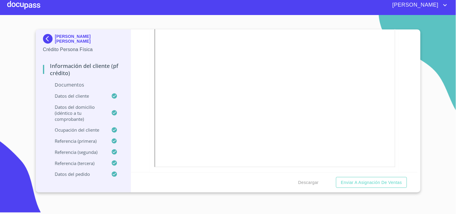
scroll to position [1133, 0]
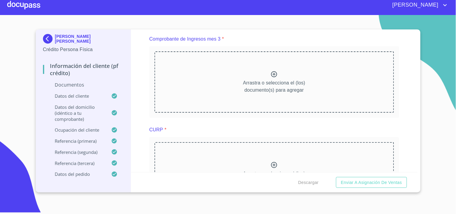
click at [272, 72] on icon at bounding box center [273, 74] width 7 height 7
click at [267, 76] on div "Arrastra o selecciona el (los) documento(s) para agregar" at bounding box center [273, 81] width 239 height 61
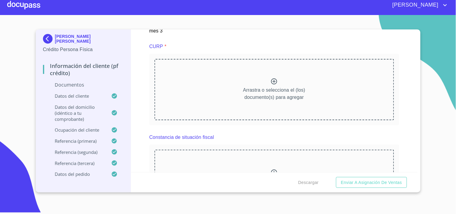
scroll to position [1420, 0]
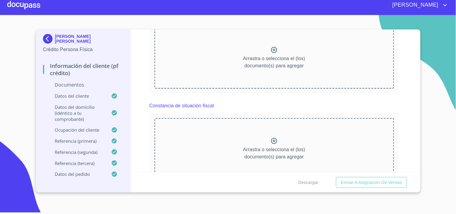
click at [270, 137] on icon at bounding box center [273, 140] width 7 height 7
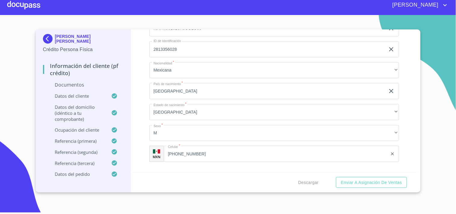
scroll to position [1787, 0]
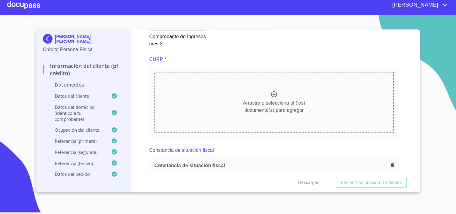
scroll to position [1386, 0]
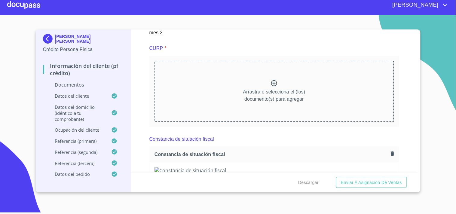
click at [271, 81] on icon at bounding box center [273, 83] width 7 height 7
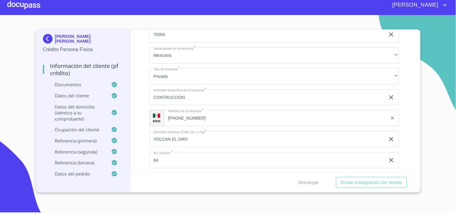
scroll to position [2407, 0]
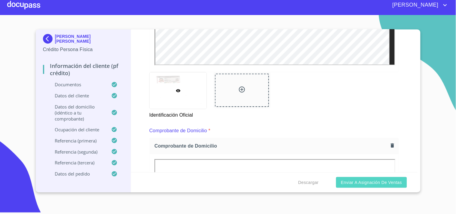
scroll to position [334, 0]
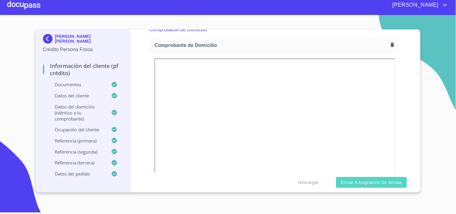
type input "[PERSON_NAME]"
click at [373, 179] on span "Enviar a Asignación de Ventas" at bounding box center [371, 183] width 61 height 8
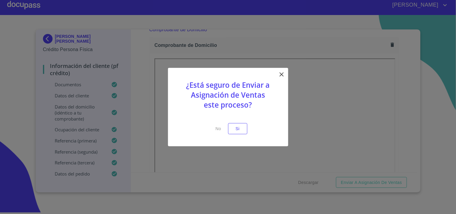
click at [283, 70] on div "¿Está seguro de Enviar a Asignación de Ventas este proceso? No Si" at bounding box center [228, 107] width 120 height 78
click at [281, 75] on icon at bounding box center [281, 74] width 7 height 7
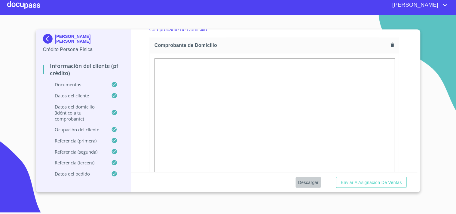
click at [299, 181] on span "Descargar" at bounding box center [308, 183] width 20 height 8
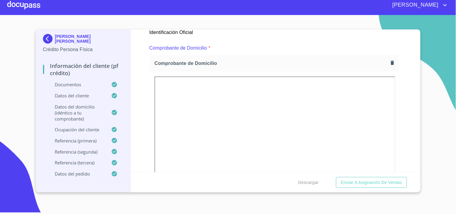
scroll to position [300, 0]
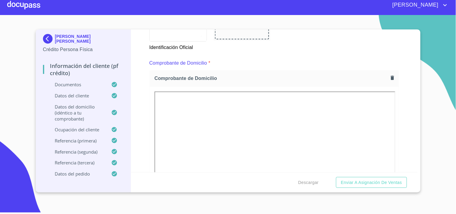
click at [73, 95] on p "Datos del cliente" at bounding box center [77, 96] width 69 height 6
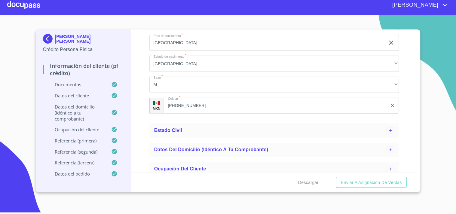
scroll to position [336, 0]
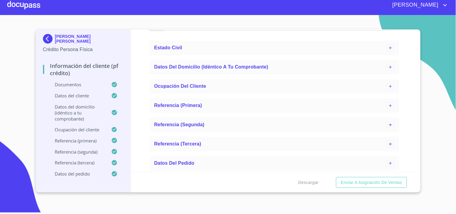
click at [71, 114] on p "Datos del domicilio (idéntico a tu comprobante)" at bounding box center [77, 113] width 69 height 18
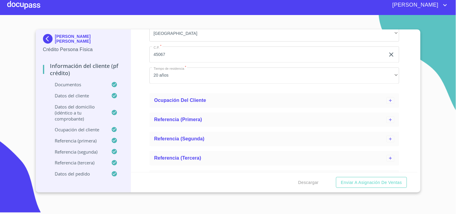
scroll to position [315, 0]
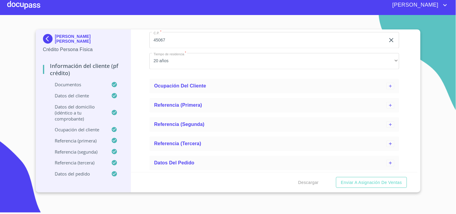
click at [83, 133] on p "Ocupación del Cliente" at bounding box center [77, 129] width 69 height 6
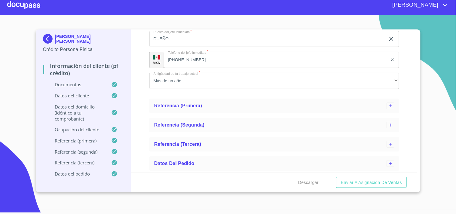
scroll to position [503, 0]
click at [72, 132] on p "Ocupación del Cliente" at bounding box center [77, 129] width 69 height 6
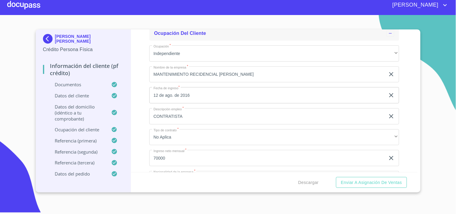
scroll to position [67, 0]
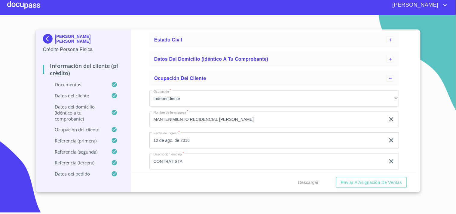
click at [25, 5] on div at bounding box center [23, 4] width 33 height 19
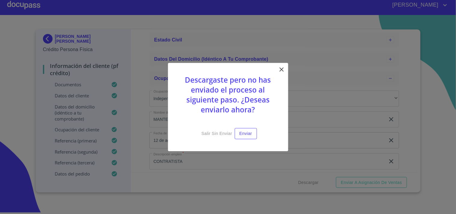
click at [283, 69] on icon at bounding box center [281, 69] width 7 height 7
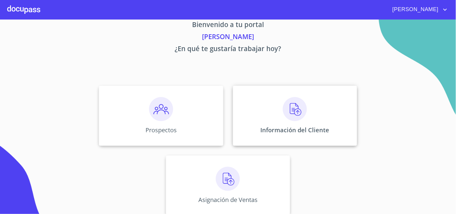
scroll to position [18, 0]
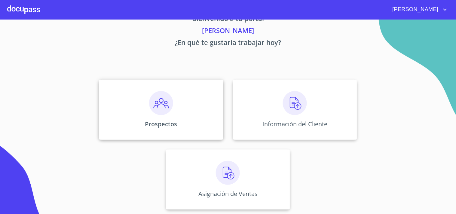
click at [162, 121] on p "Prospectos" at bounding box center [161, 124] width 32 height 8
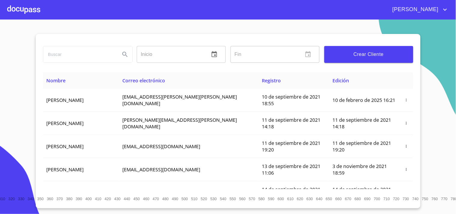
click at [91, 56] on input "search" at bounding box center [79, 54] width 72 height 16
type input "[PERSON_NAME] [PERSON_NAME]"
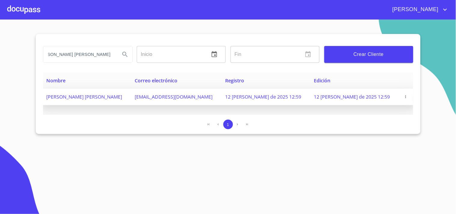
scroll to position [0, 0]
click at [112, 101] on td "[PERSON_NAME] [PERSON_NAME]" at bounding box center [87, 97] width 88 height 17
drag, startPoint x: 213, startPoint y: 95, endPoint x: 157, endPoint y: 101, distance: 56.1
click at [157, 101] on td "[EMAIL_ADDRESS][DOMAIN_NAME]" at bounding box center [176, 97] width 90 height 17
copy span "[EMAIL_ADDRESS][DOMAIN_NAME]"
